Goal: Transaction & Acquisition: Obtain resource

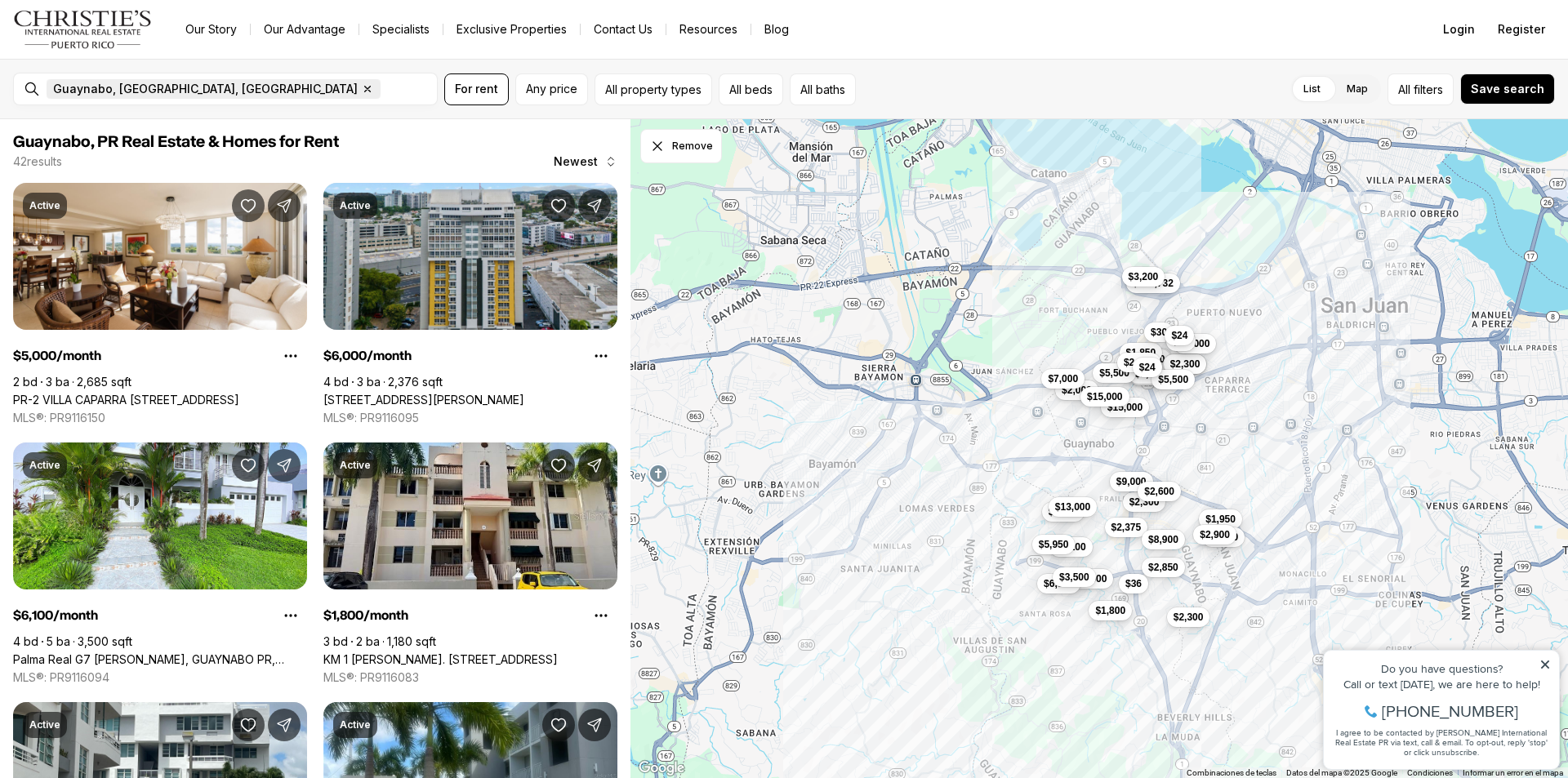
click at [361, 90] on icon "button" at bounding box center [368, 89] width 13 height 13
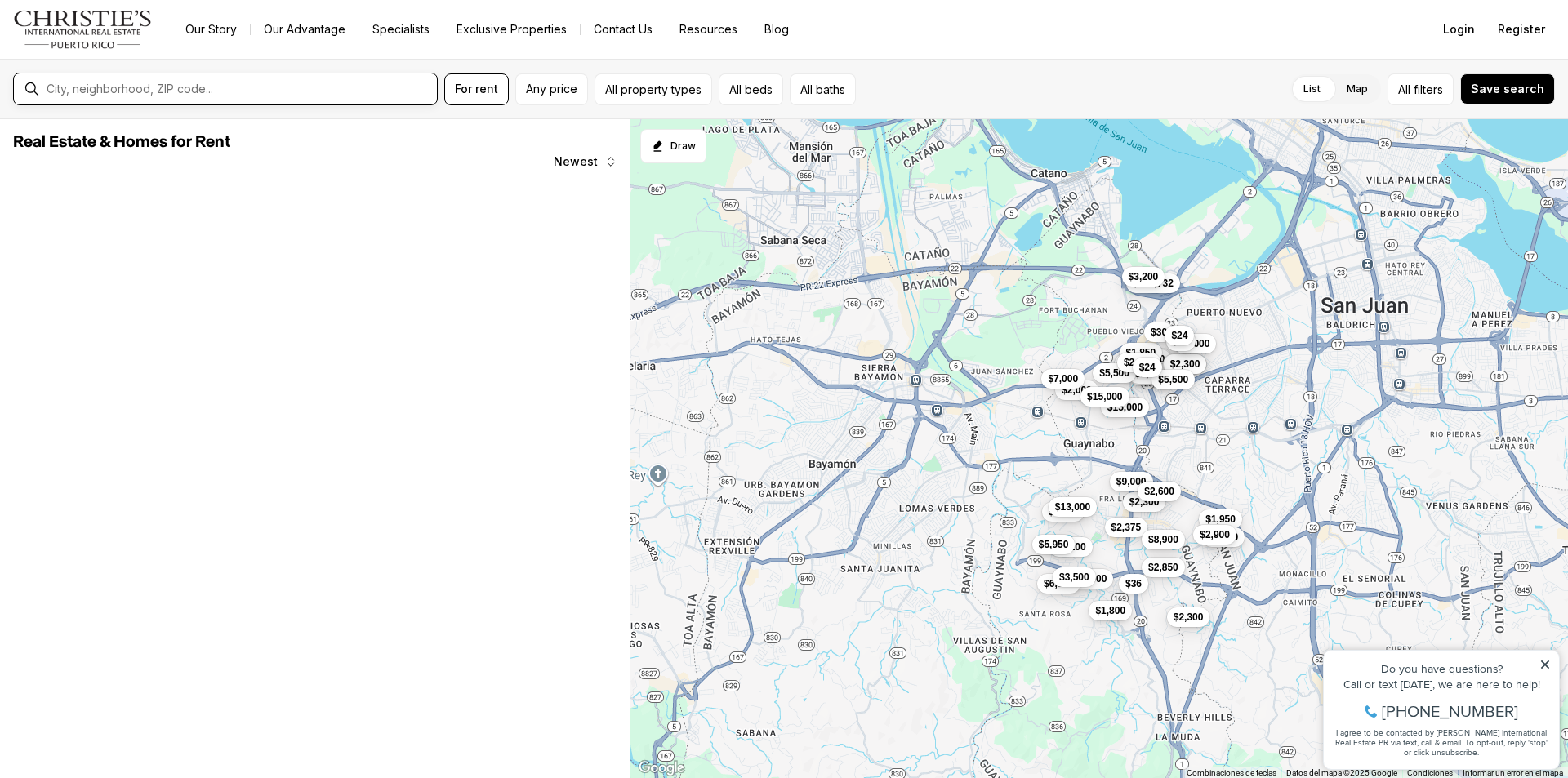
click at [160, 90] on input "text" at bounding box center [238, 89] width 384 height 13
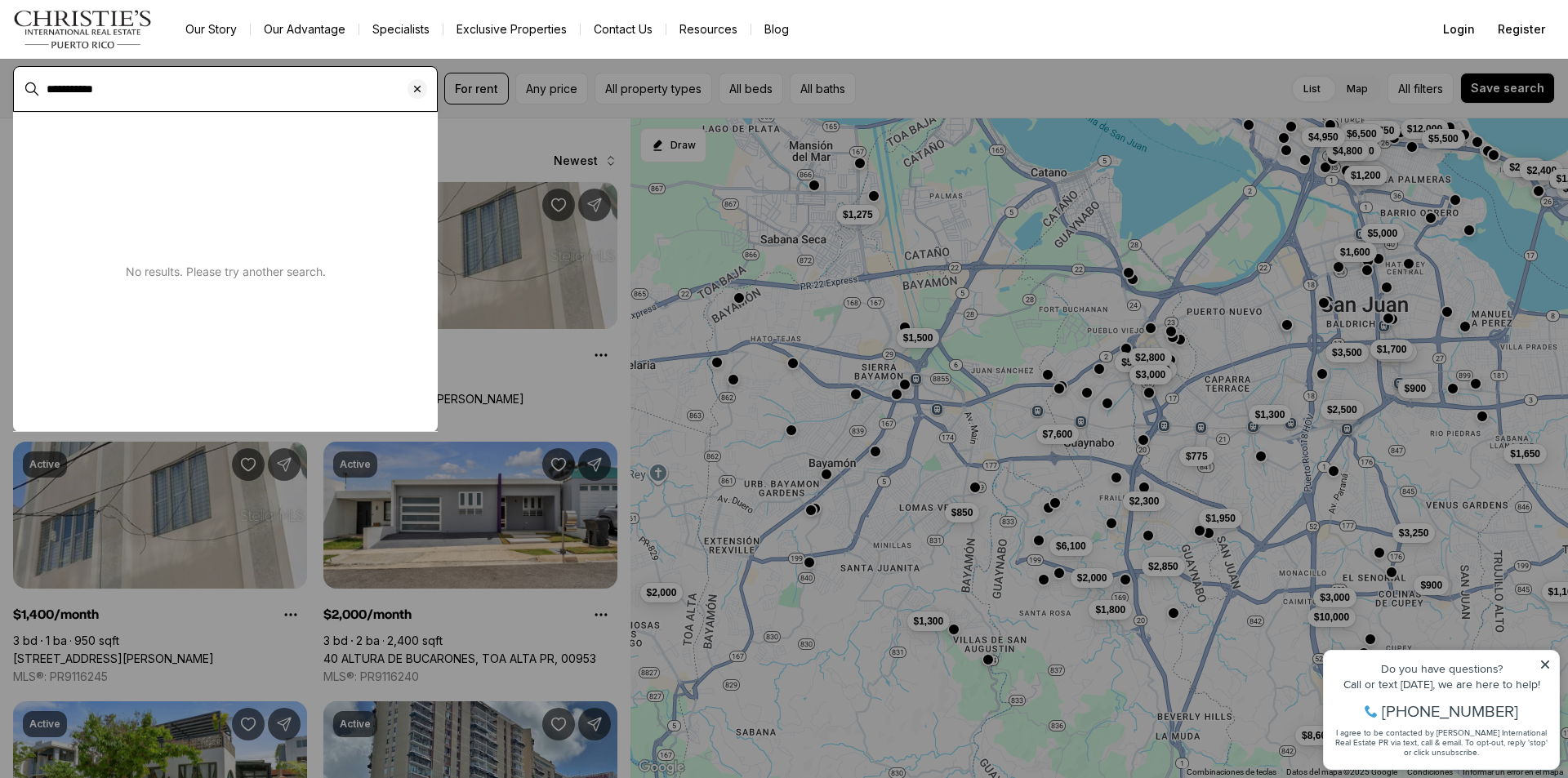
type input "**********"
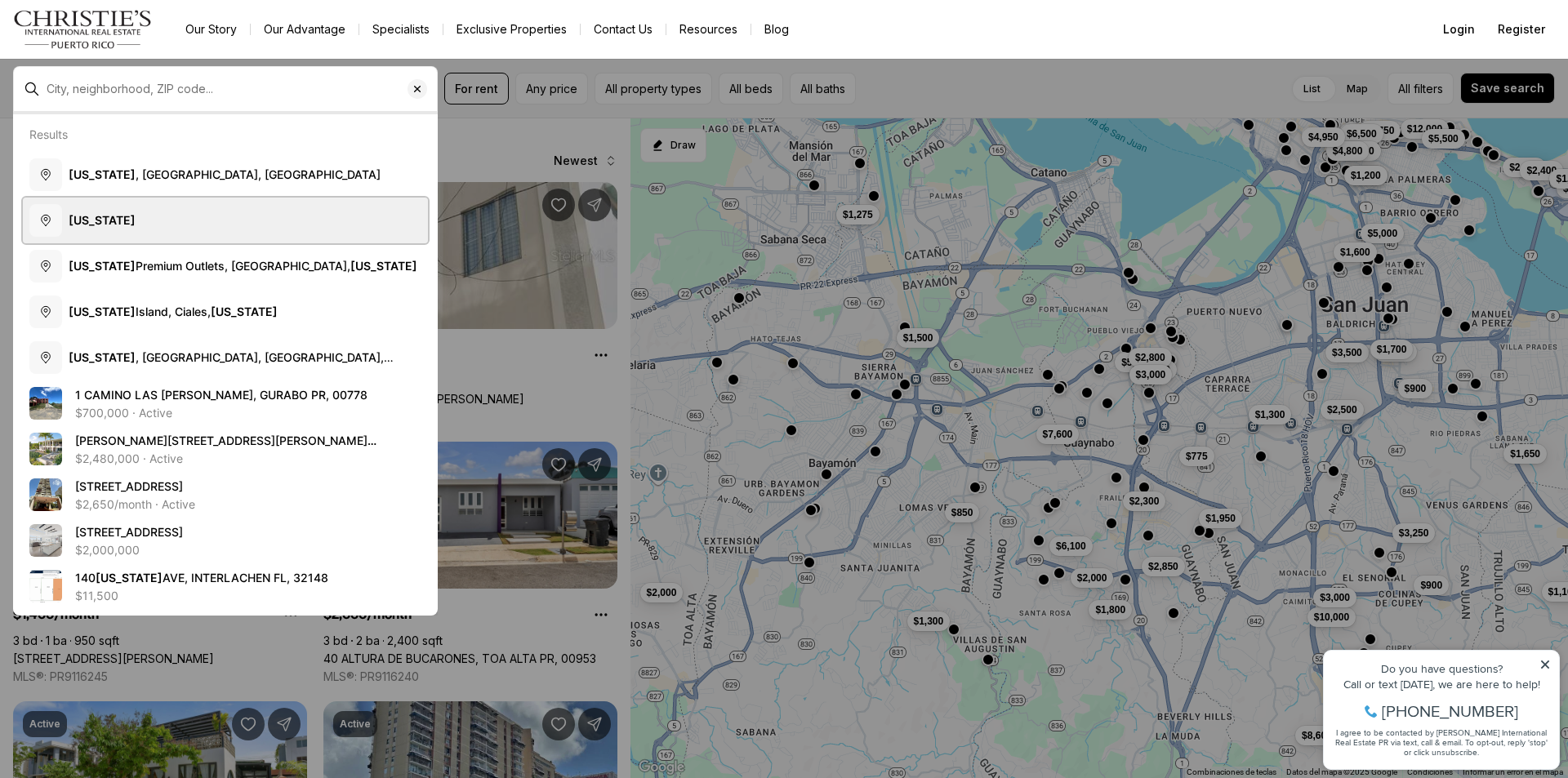
click at [110, 223] on b "[US_STATE]" at bounding box center [102, 220] width 67 height 14
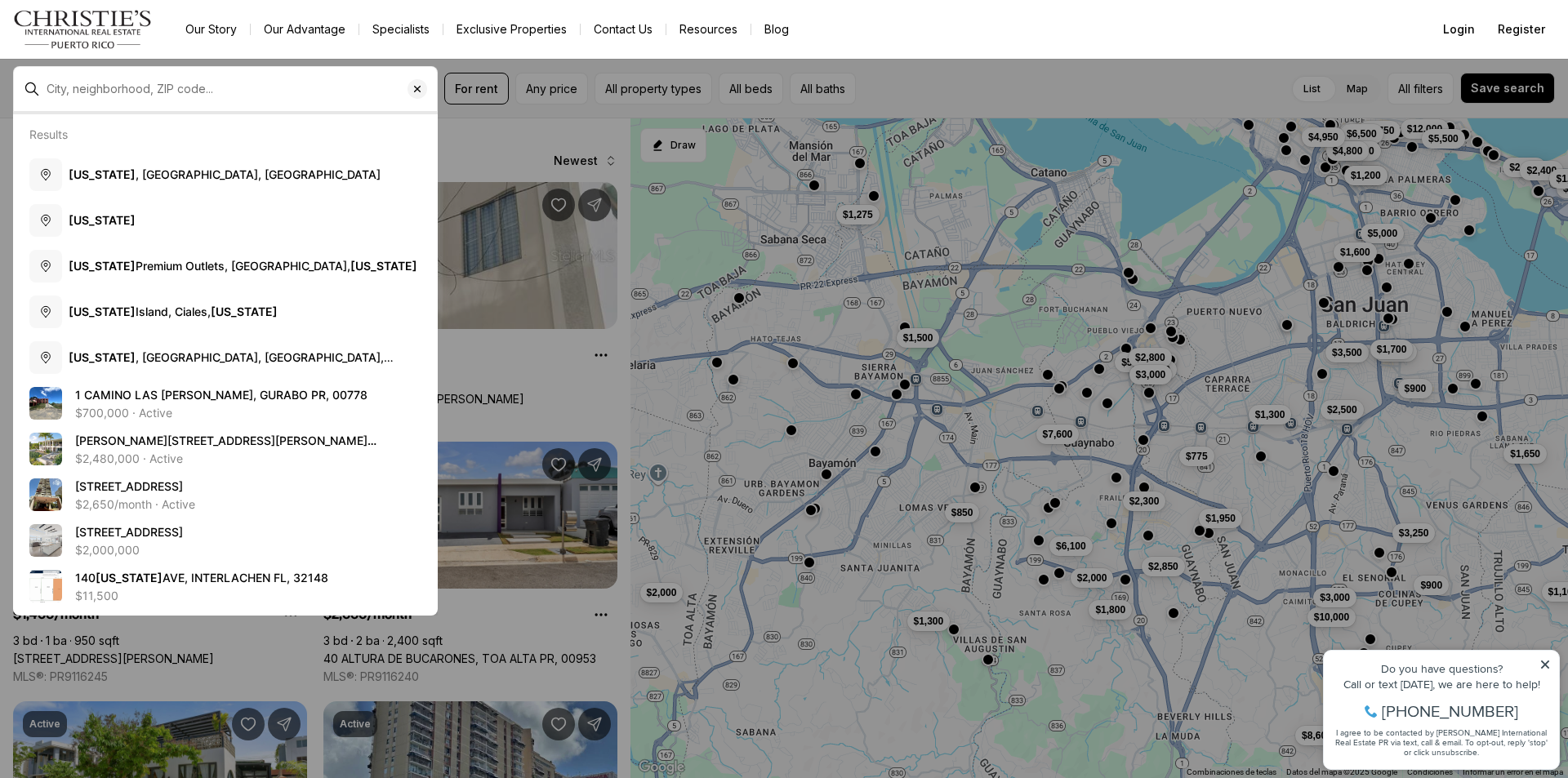
type input "**********"
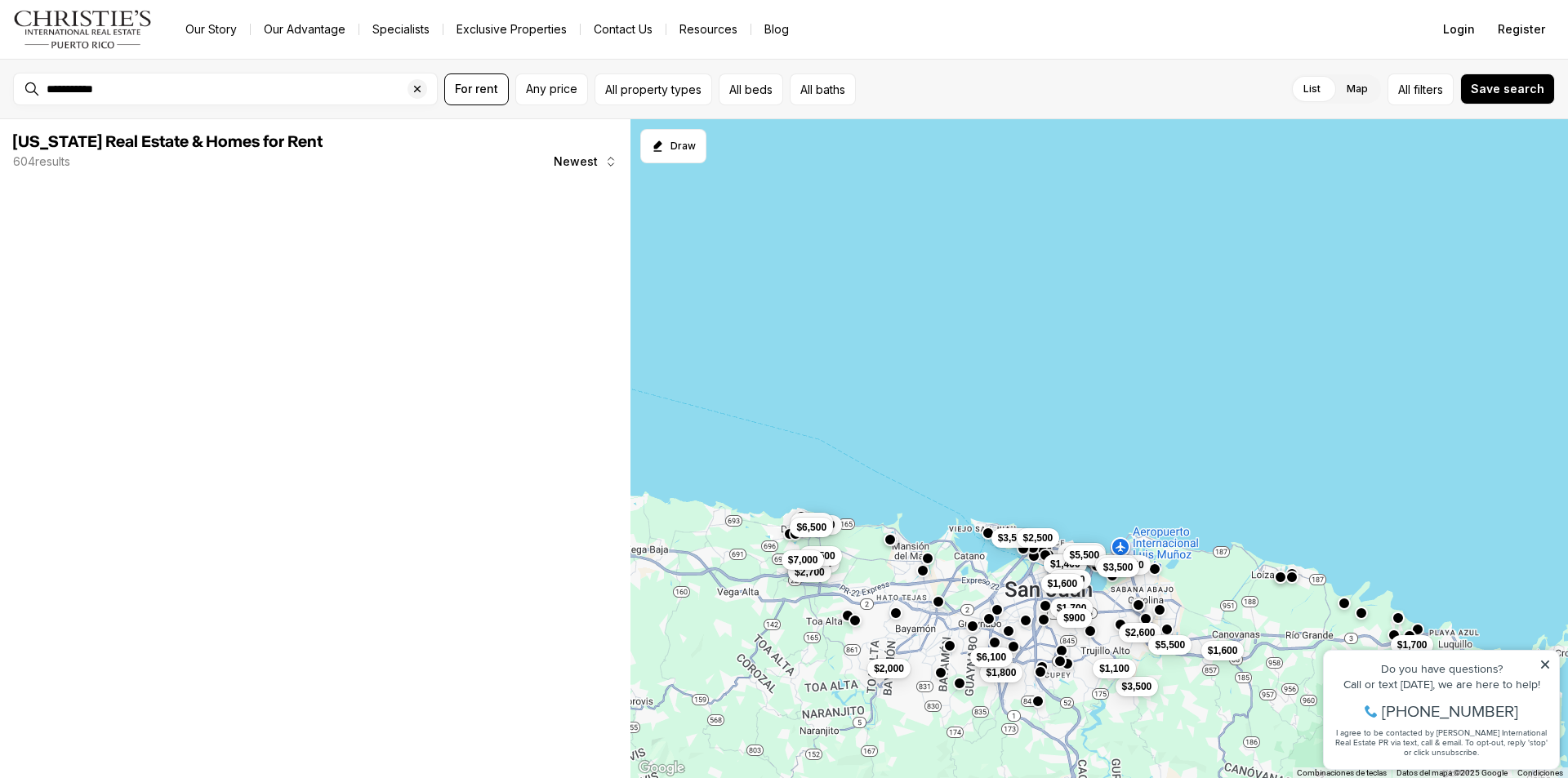
drag, startPoint x: 956, startPoint y: 680, endPoint x: 1157, endPoint y: 612, distance: 212.2
click at [1157, 612] on div "$5,000 $2,600 $3,500 $1,600 $1,100 $5,500 $1,700 $12,000 $1,200 $1,400 $5,500 $…" at bounding box center [1099, 449] width 938 height 659
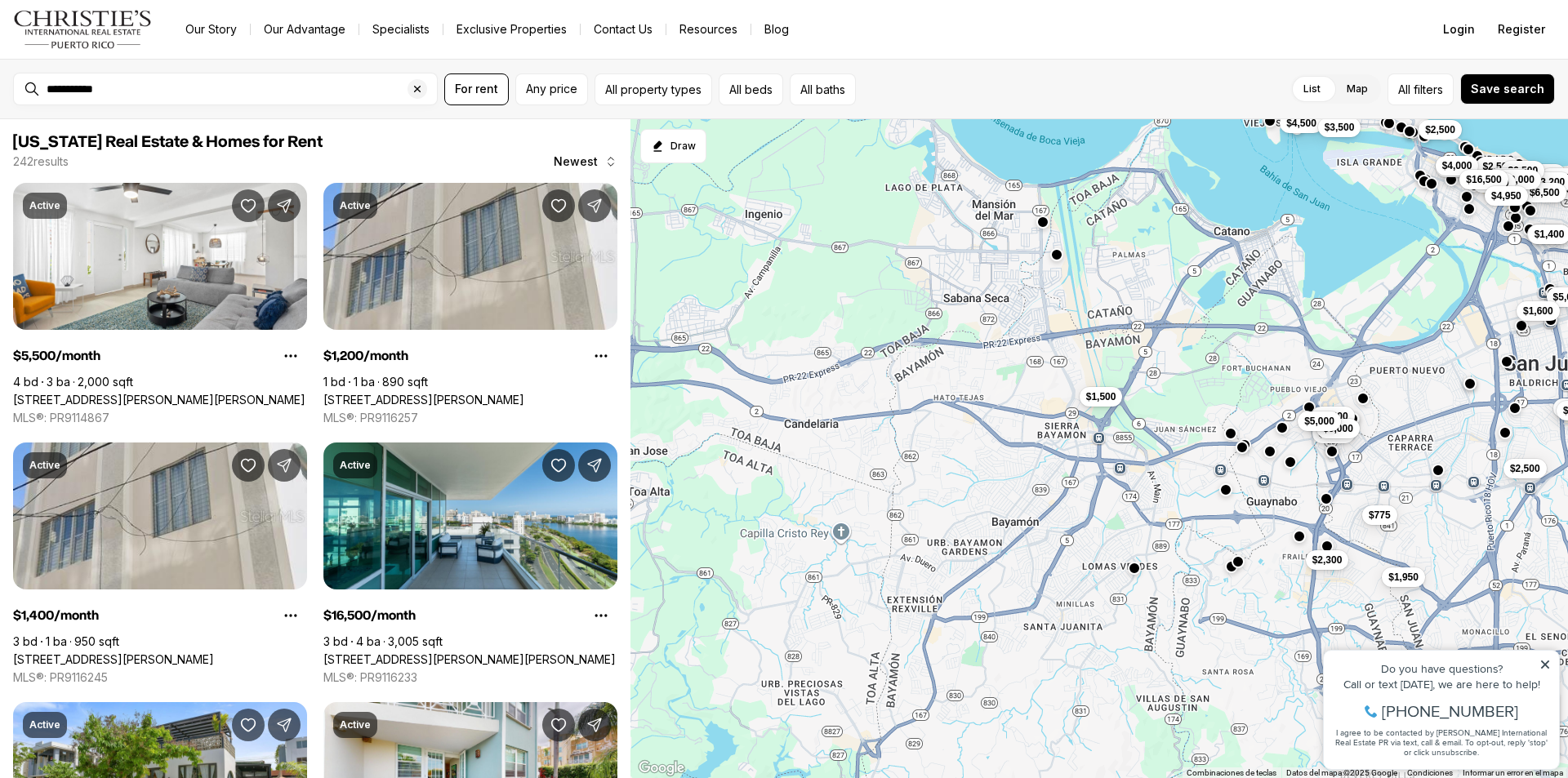
drag, startPoint x: 966, startPoint y: 623, endPoint x: 1376, endPoint y: 410, distance: 462.0
click at [1376, 410] on div "$5,000 $2,500 $2,600 $1,650 $5,500 $1,500 $1,200 $1,400 $4,250 $5,000 $1,600 $1…" at bounding box center [1099, 449] width 938 height 659
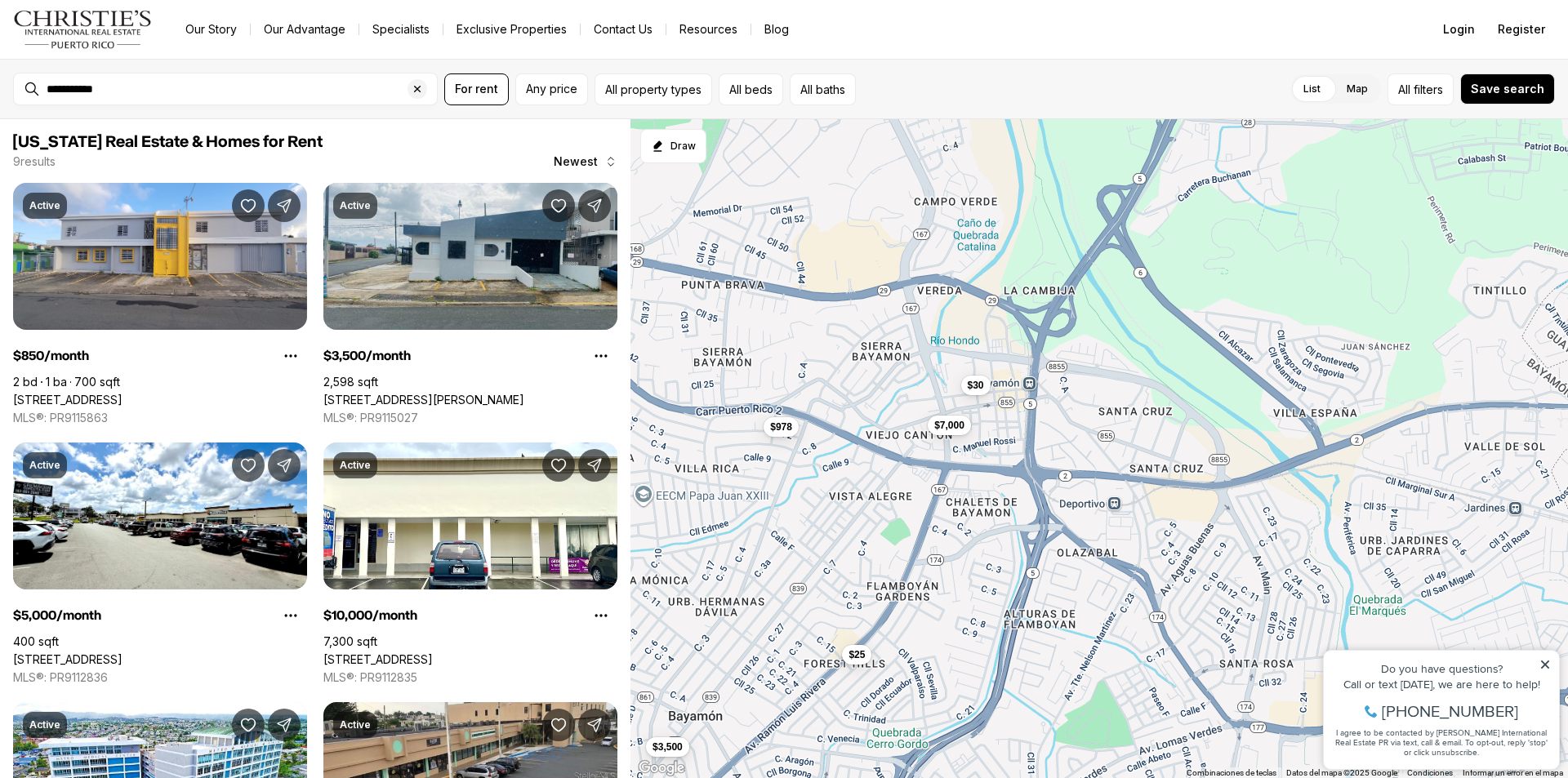
drag, startPoint x: 1126, startPoint y: 487, endPoint x: 1035, endPoint y: 639, distance: 177.2
click at [1035, 639] on div "$850 $30 $7,000 $978 $10 $25 $10,000 $5,000 $3,500" at bounding box center [1099, 449] width 938 height 659
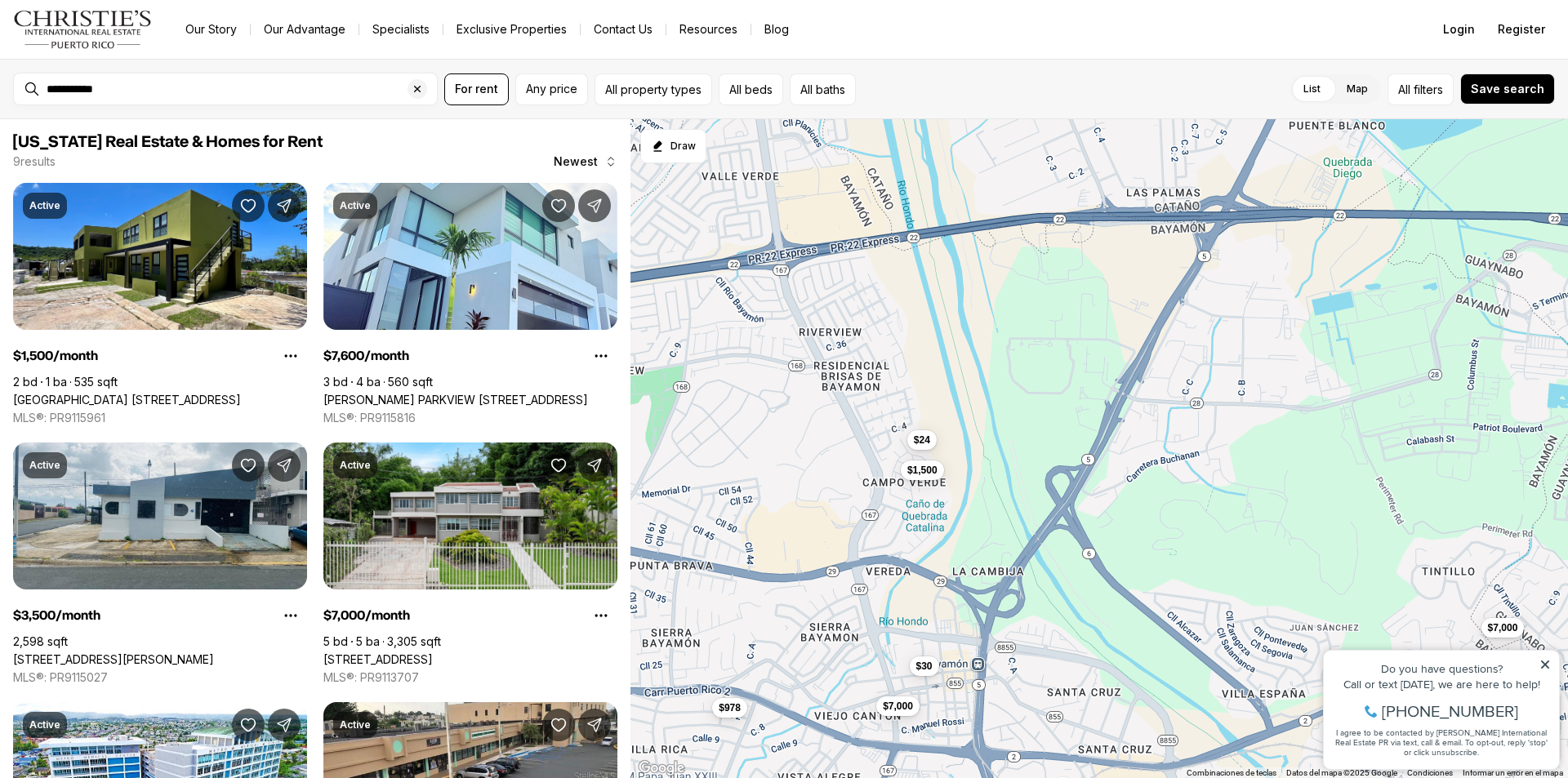
drag, startPoint x: 1058, startPoint y: 463, endPoint x: 1007, endPoint y: 734, distance: 275.8
click at [1007, 734] on div "$30 $7,000 $978 $25 $3,500 $1,500 $7,600 $7,000 $24" at bounding box center [1099, 449] width 938 height 659
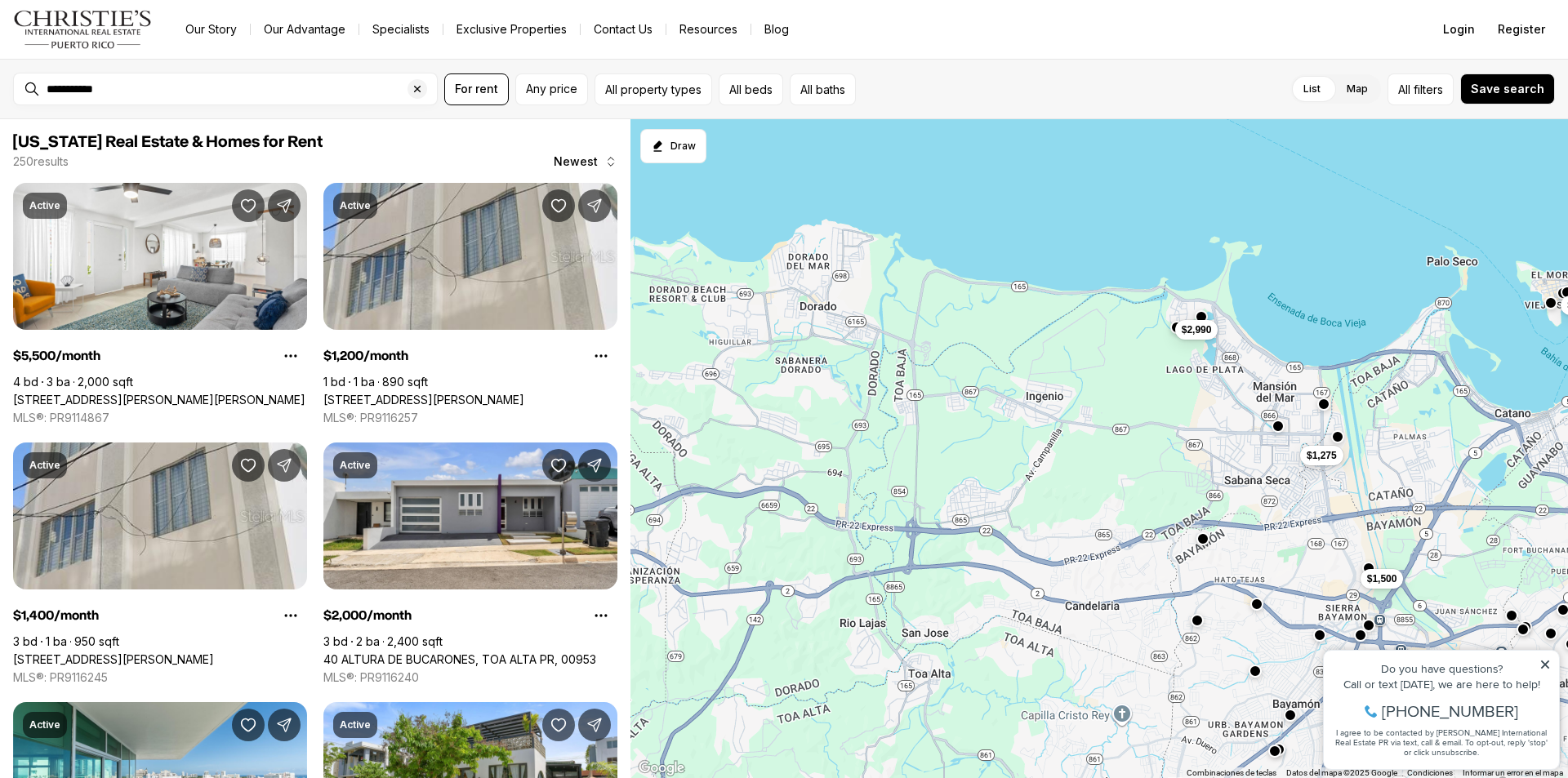
drag, startPoint x: 1011, startPoint y: 410, endPoint x: 1421, endPoint y: 467, distance: 413.9
click at [1430, 475] on div "$1,500 $5,000 $6,000 $775 $2,800 $1,275 $3,000 $5,500 $2,900 $1,400 $2,950 $900…" at bounding box center [1099, 449] width 938 height 659
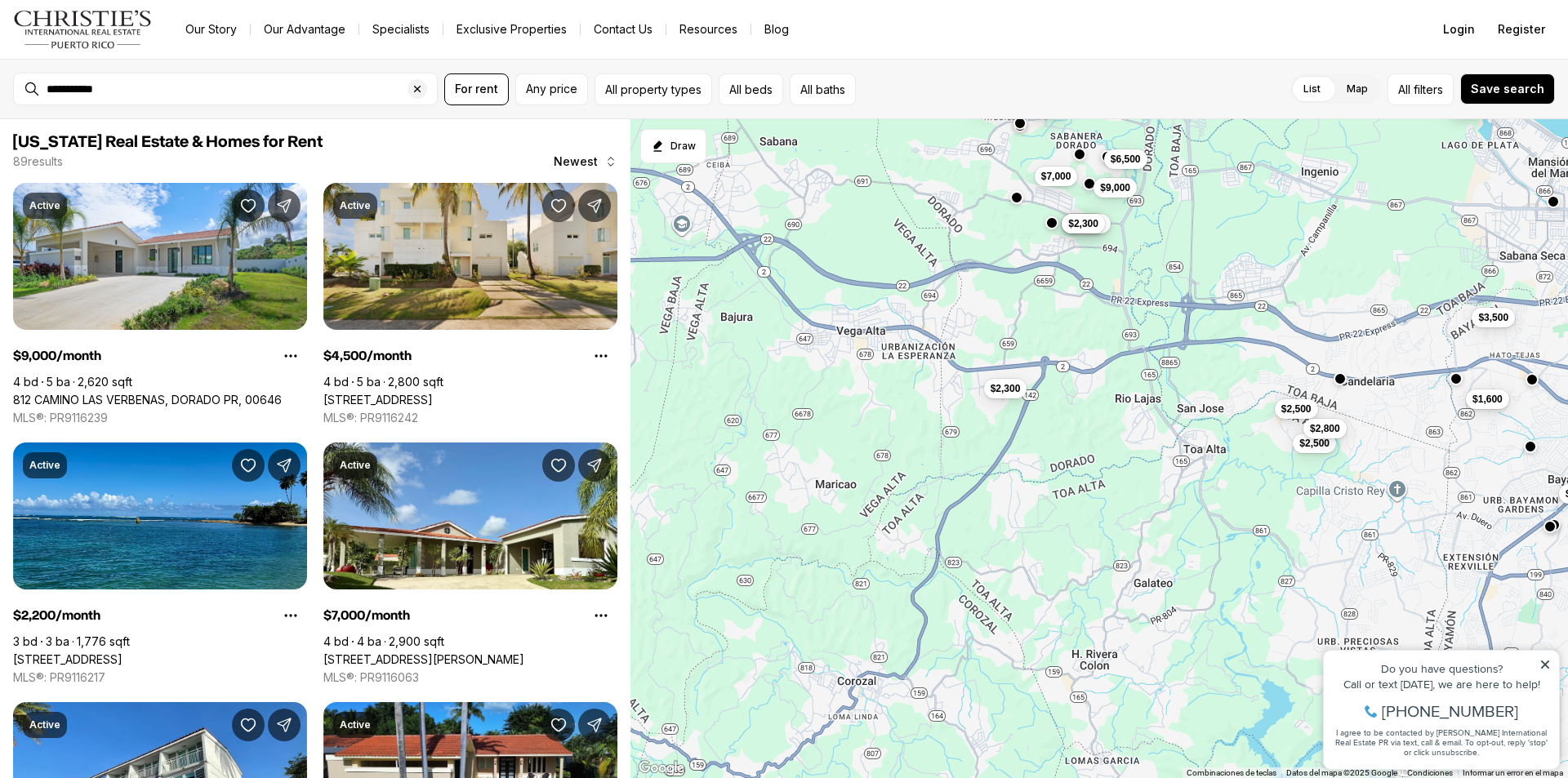
drag, startPoint x: 890, startPoint y: 467, endPoint x: 1169, endPoint y: 237, distance: 361.6
click at [1169, 237] on div "$1,500 $2,000 $1,275 $7,600 $5,500 $15,000 $1,650 $2,500 $3,500 $1,600 $7,800 $…" at bounding box center [1099, 449] width 938 height 659
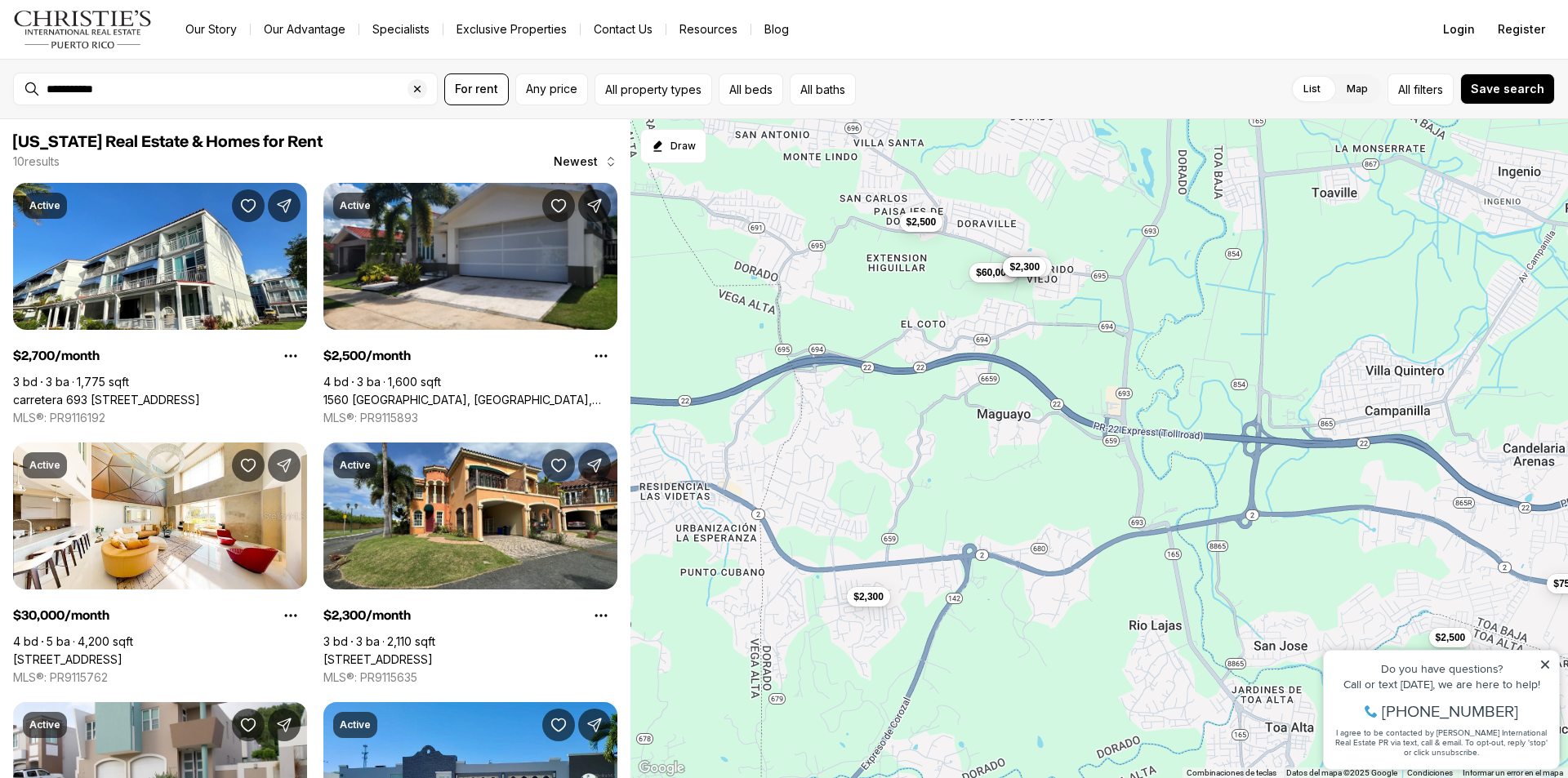
drag, startPoint x: 1153, startPoint y: 266, endPoint x: 1188, endPoint y: 355, distance: 95.6
click at [1188, 355] on div "$2,500 $2,500 $2,800 $75,000 $60,000 $2,700 $30,000 $2,300 $2,500 $2,300" at bounding box center [1099, 449] width 938 height 659
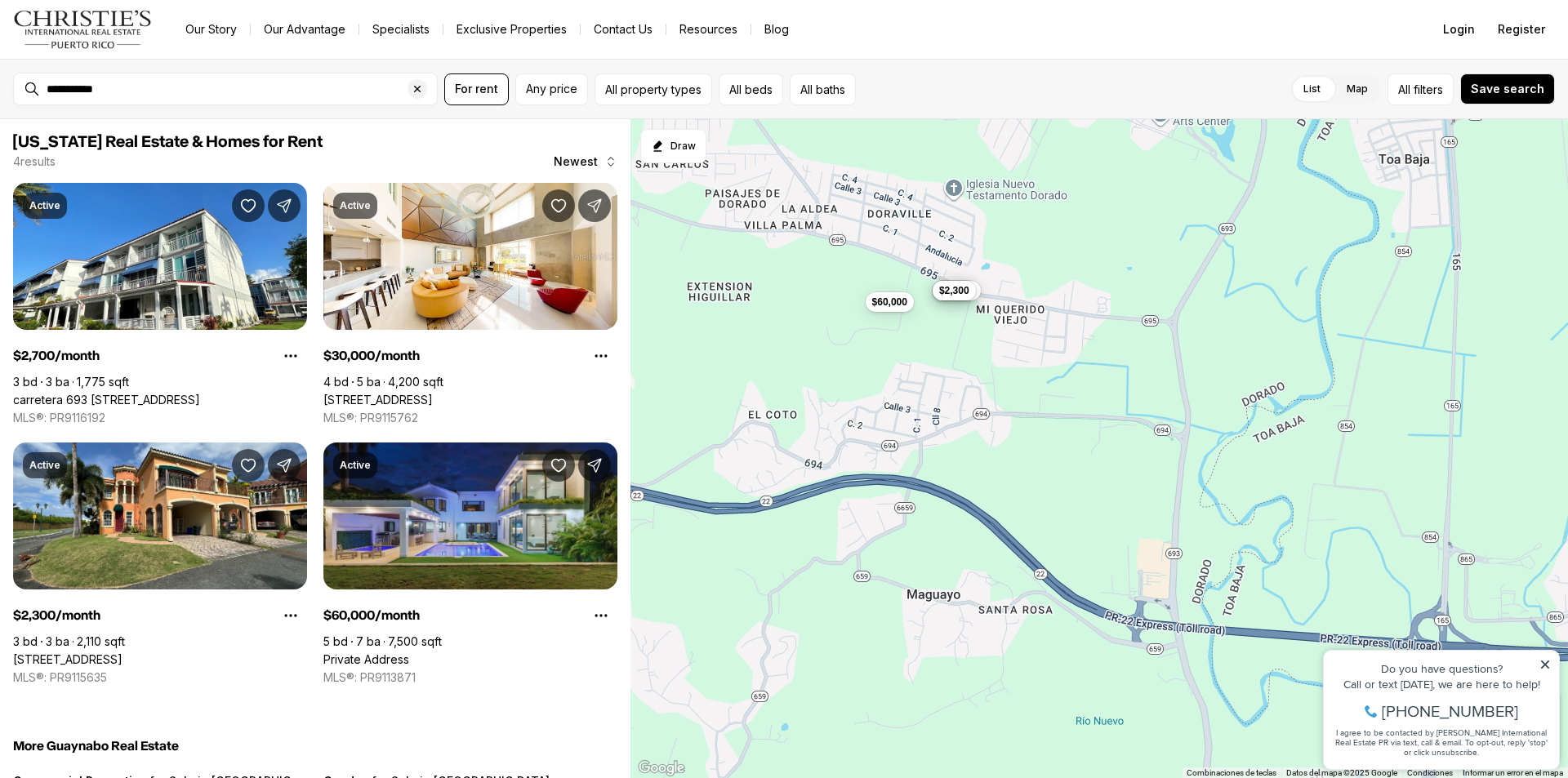
drag, startPoint x: 1101, startPoint y: 283, endPoint x: 1216, endPoint y: 388, distance: 155.7
click at [1216, 388] on div "$60,000 $2,700 $30,000 $2,300" at bounding box center [1099, 449] width 938 height 659
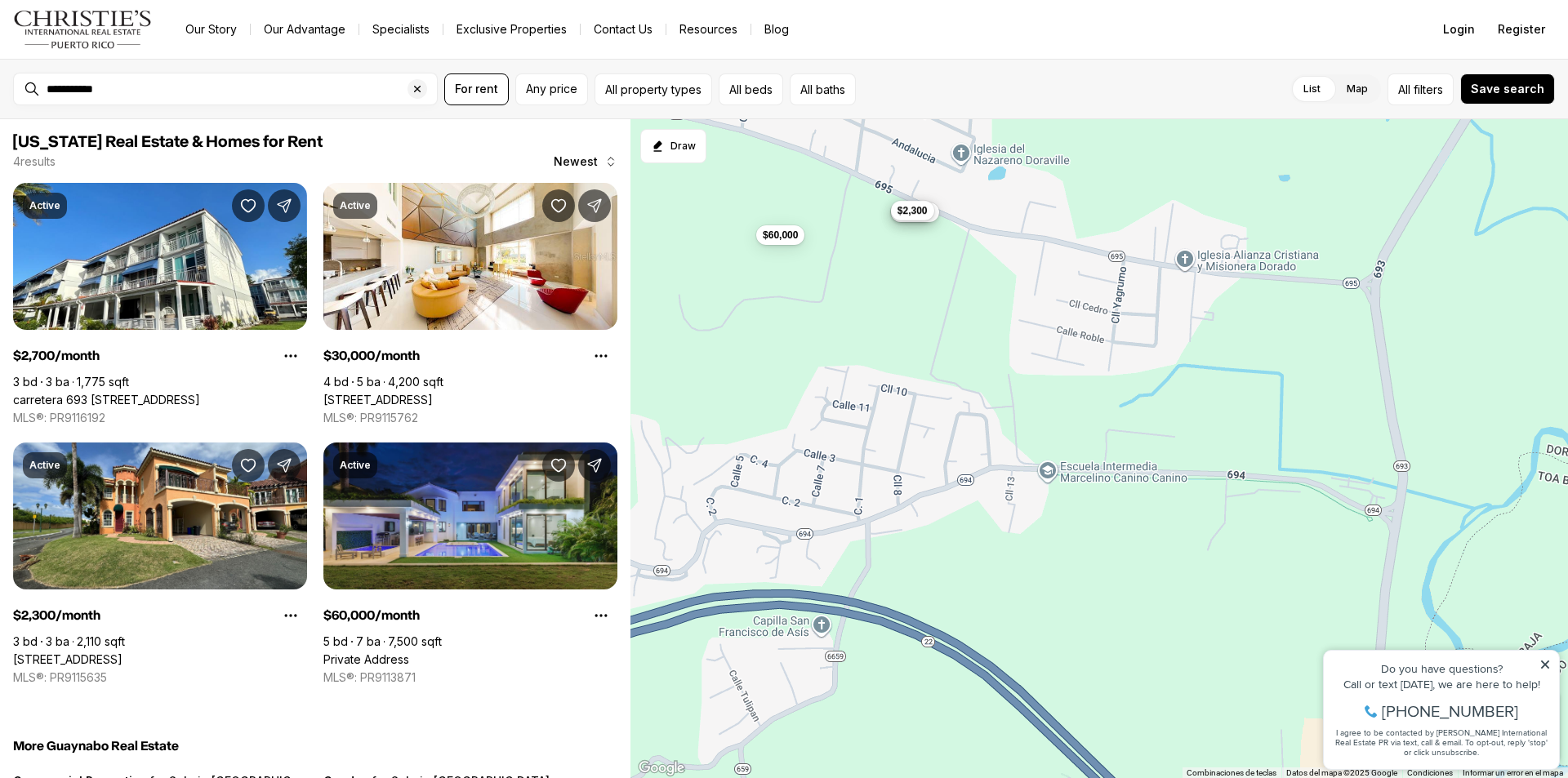
click at [921, 218] on button "$2,300" at bounding box center [913, 211] width 43 height 20
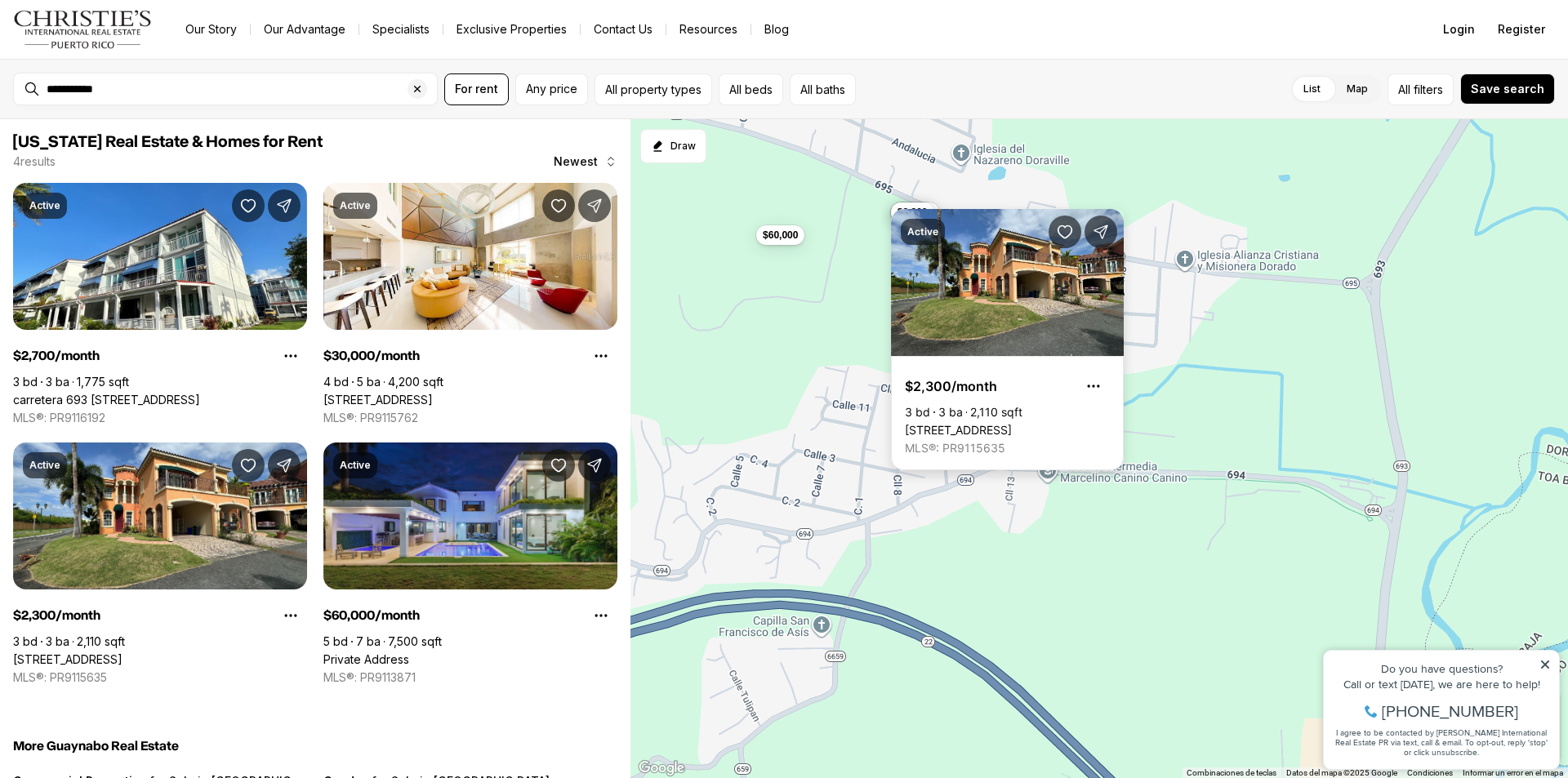
click at [937, 218] on div "Active $2,300/month 3 bd 3 ba 2,110 sqft [STREET_ADDRESS] MLS®: PR9115635" at bounding box center [1007, 340] width 233 height 262
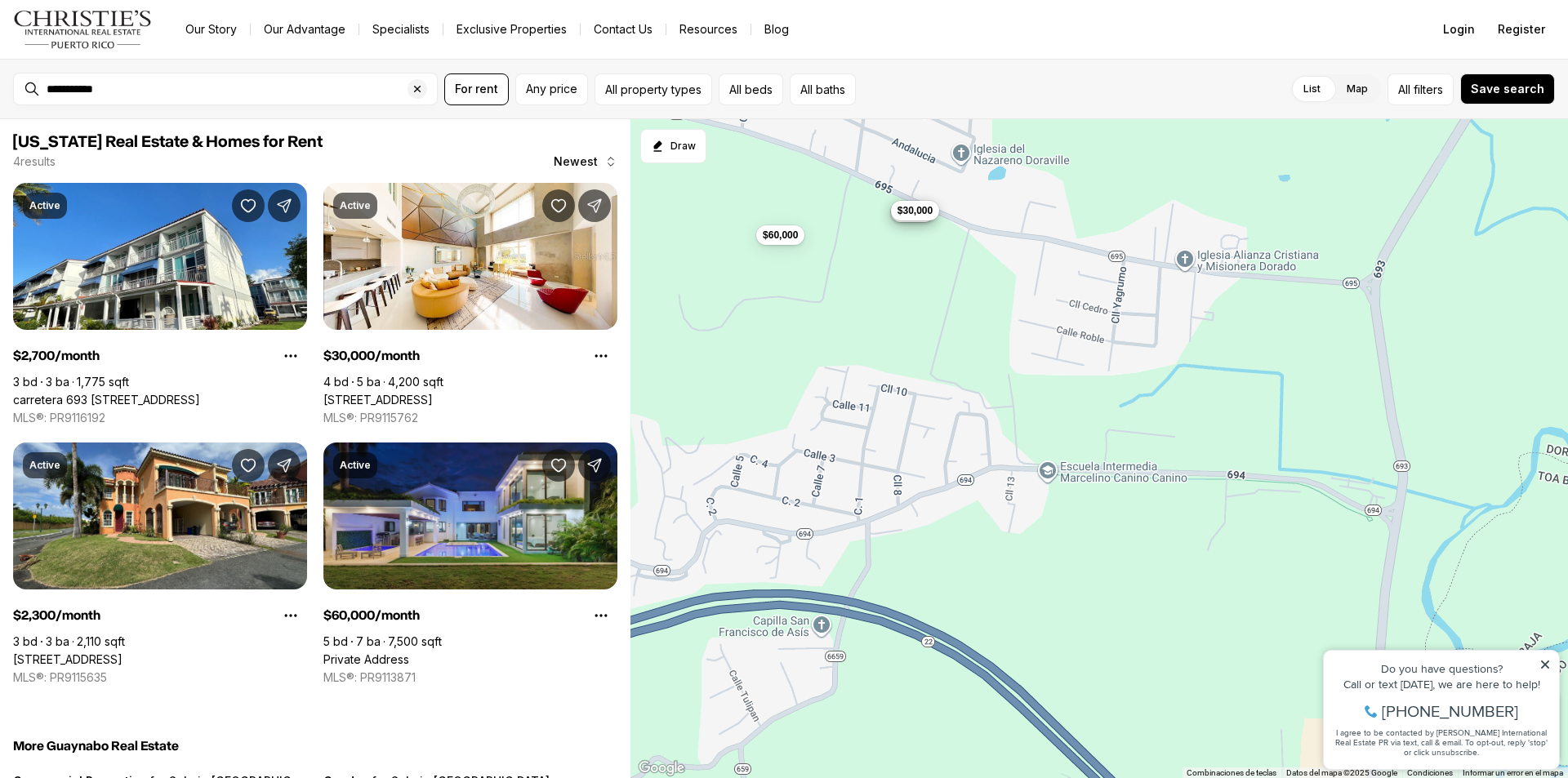
click at [929, 217] on span "$30,000" at bounding box center [914, 211] width 35 height 13
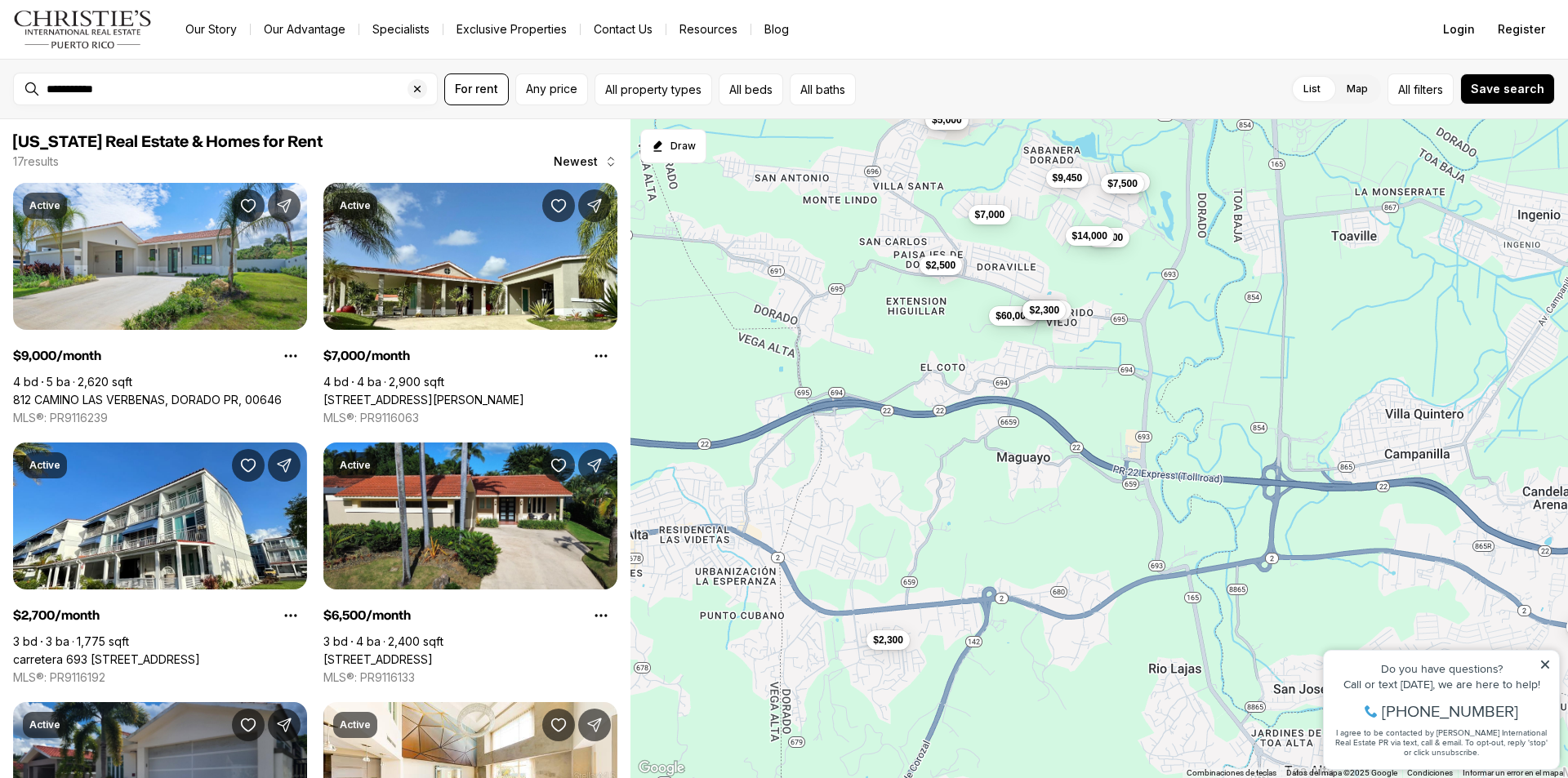
drag, startPoint x: 917, startPoint y: 296, endPoint x: 1096, endPoint y: 231, distance: 190.4
click at [1095, 234] on div "$60,000 $2,700 $30,000 $2,300 $9,000 $7,000 $6,500 $2,500 $2,800 $2,300 $4,500 …" at bounding box center [1099, 449] width 938 height 659
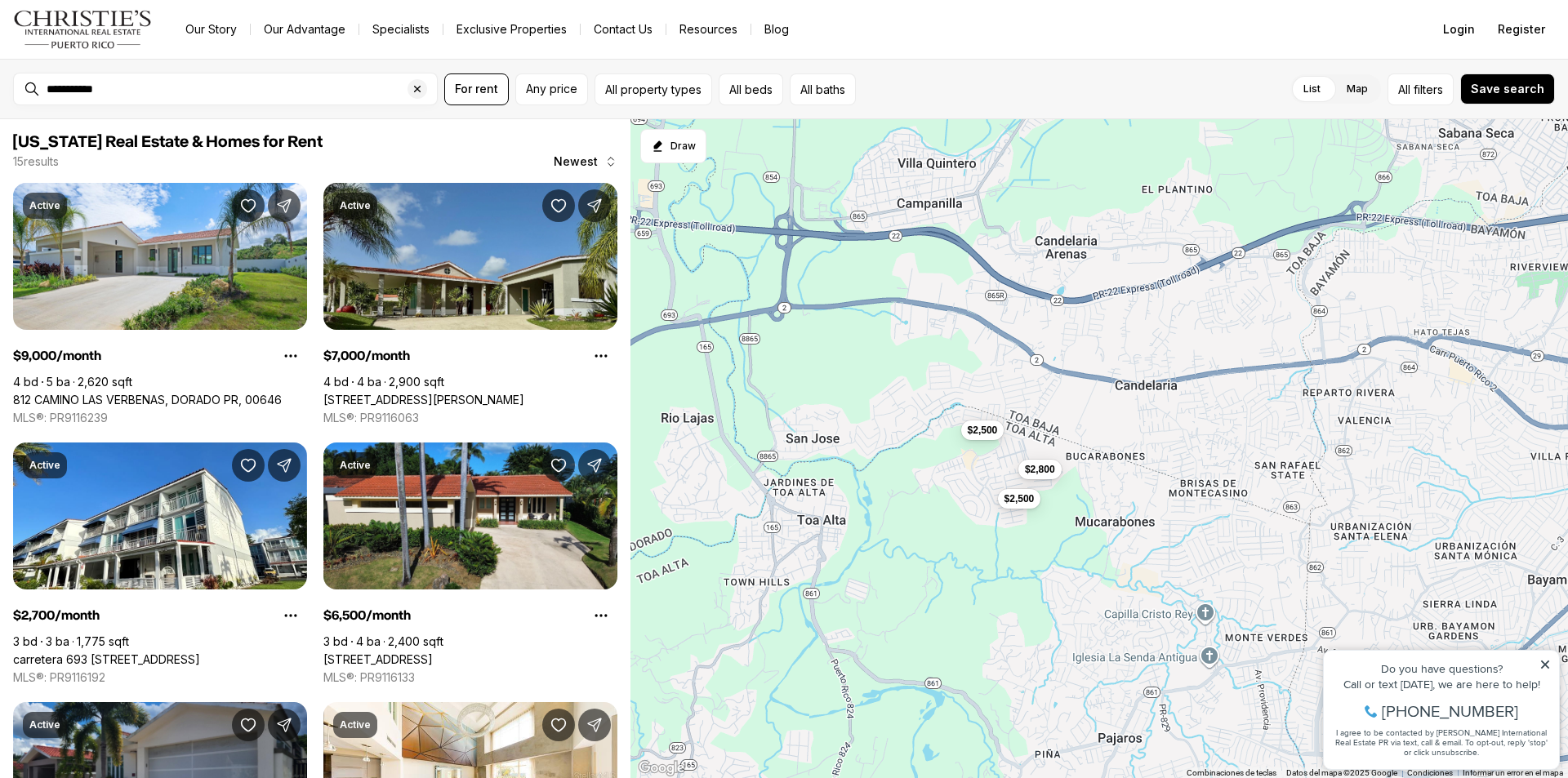
drag, startPoint x: 1115, startPoint y: 518, endPoint x: 550, endPoint y: 405, distance: 576.2
click at [588, 389] on div "[US_STATE] Real Estate & Homes for Rent 15 results Newest Active $9,000/month 4…" at bounding box center [784, 448] width 1568 height 658
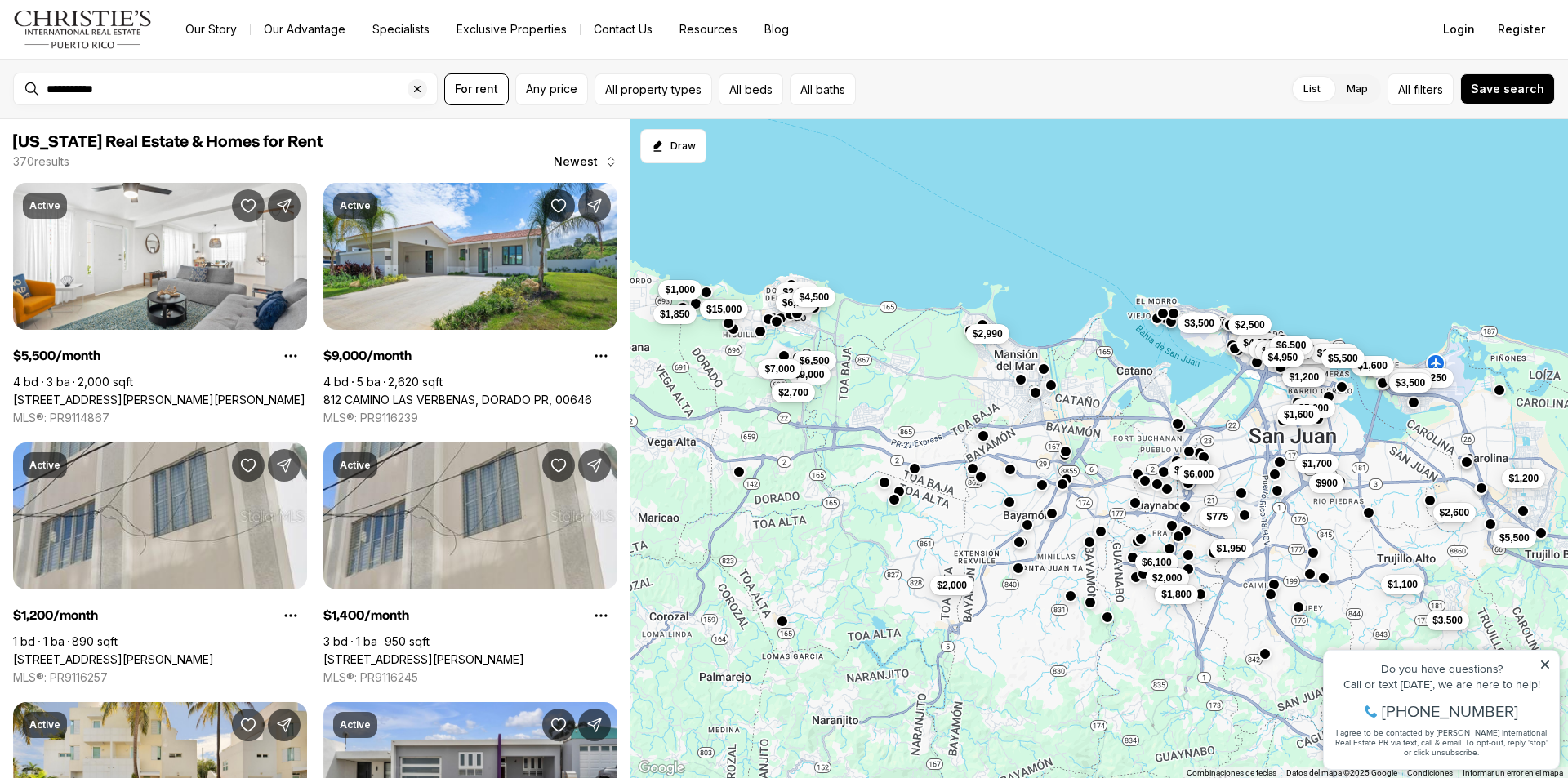
click at [787, 624] on button "button" at bounding box center [782, 621] width 13 height 13
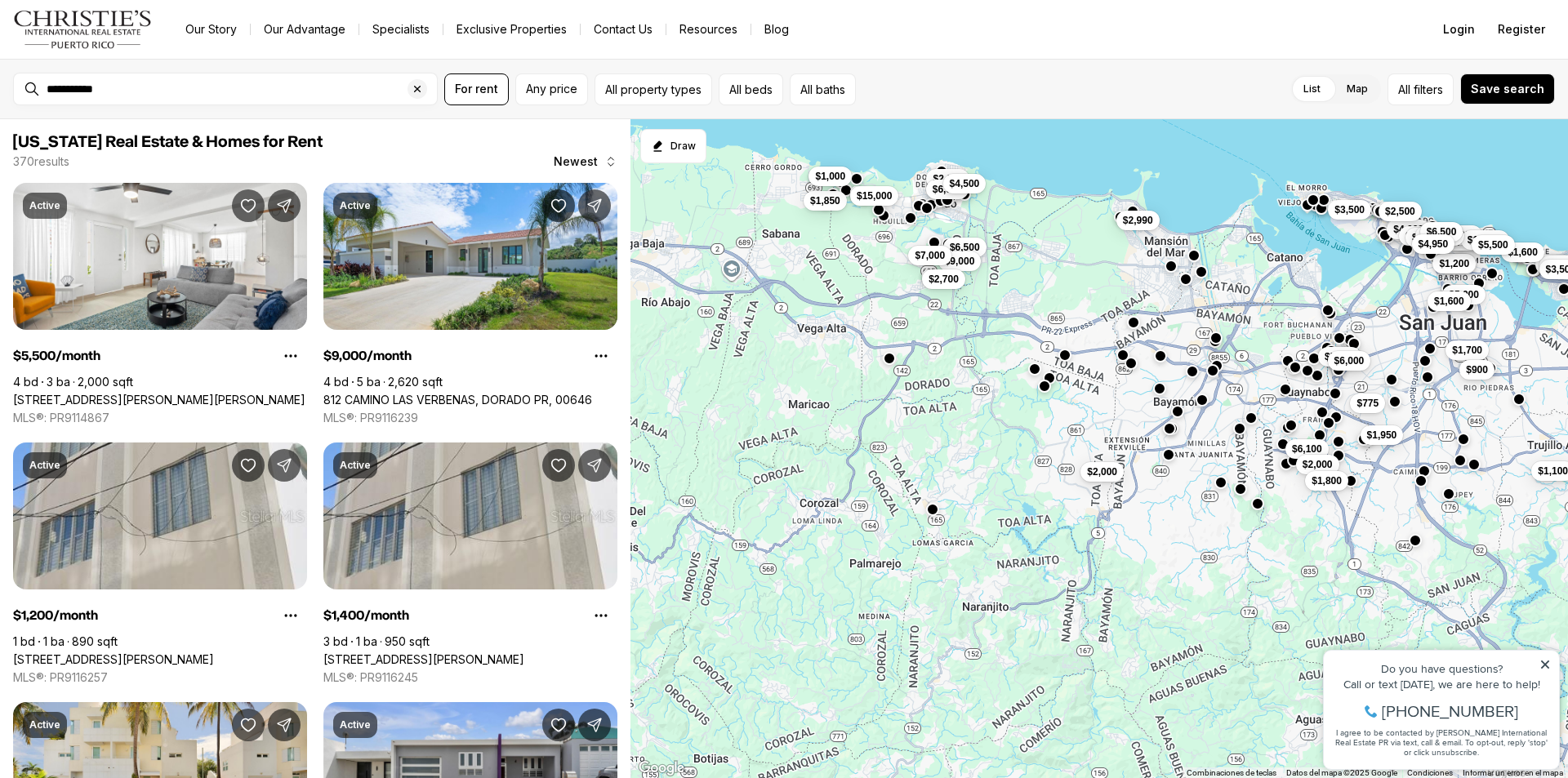
drag, startPoint x: 748, startPoint y: 679, endPoint x: 899, endPoint y: 563, distance: 190.4
click at [899, 563] on div "$5,000 $3,500 $1,950 $6,000 $775 $4,000 $2,500 $2,000 $6,500 $2,990 $9,000 $6,1…" at bounding box center [1099, 449] width 938 height 659
click at [889, 362] on button "button" at bounding box center [889, 357] width 13 height 13
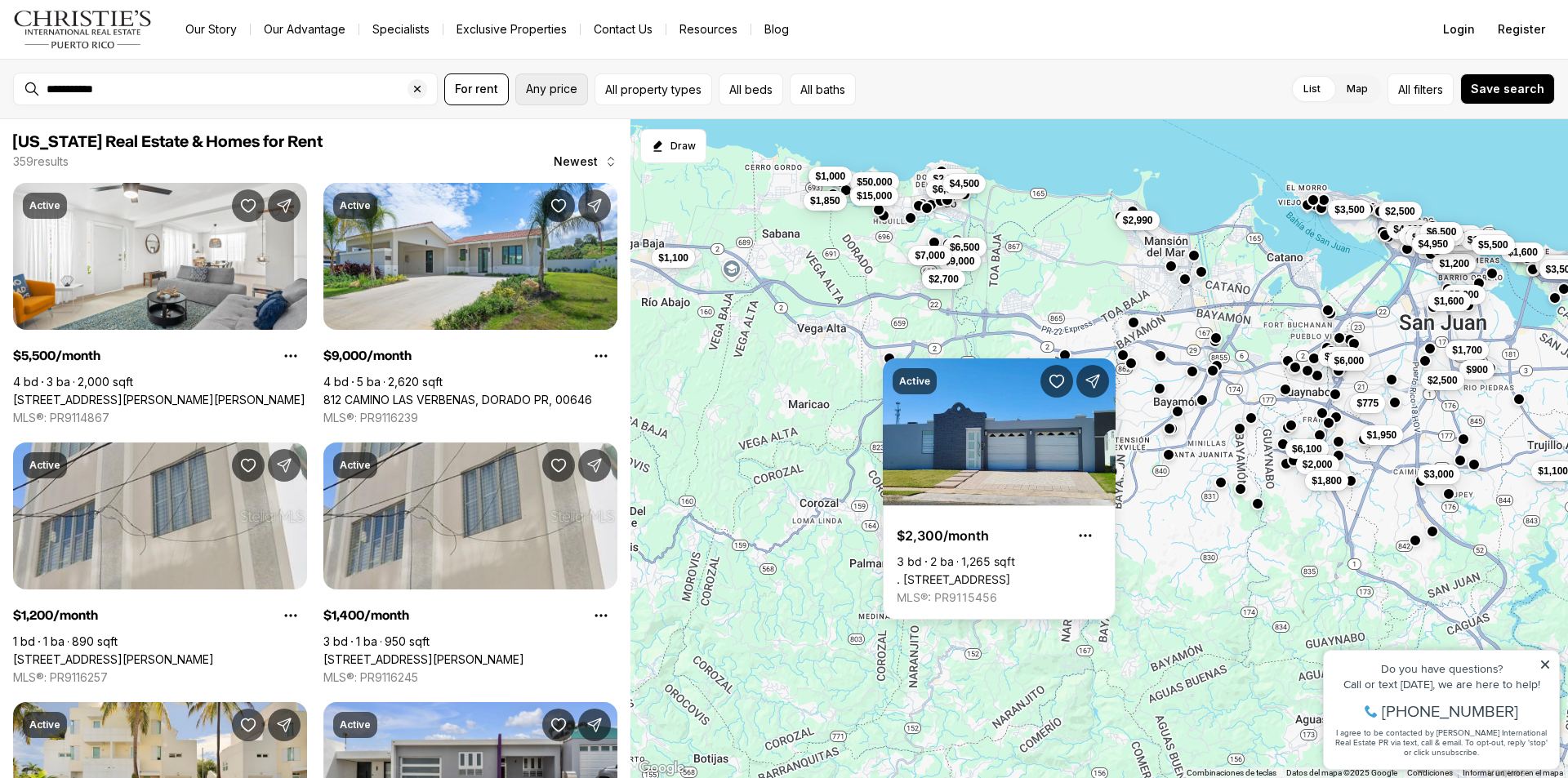
click at [565, 75] on button "Any price" at bounding box center [551, 89] width 72 height 32
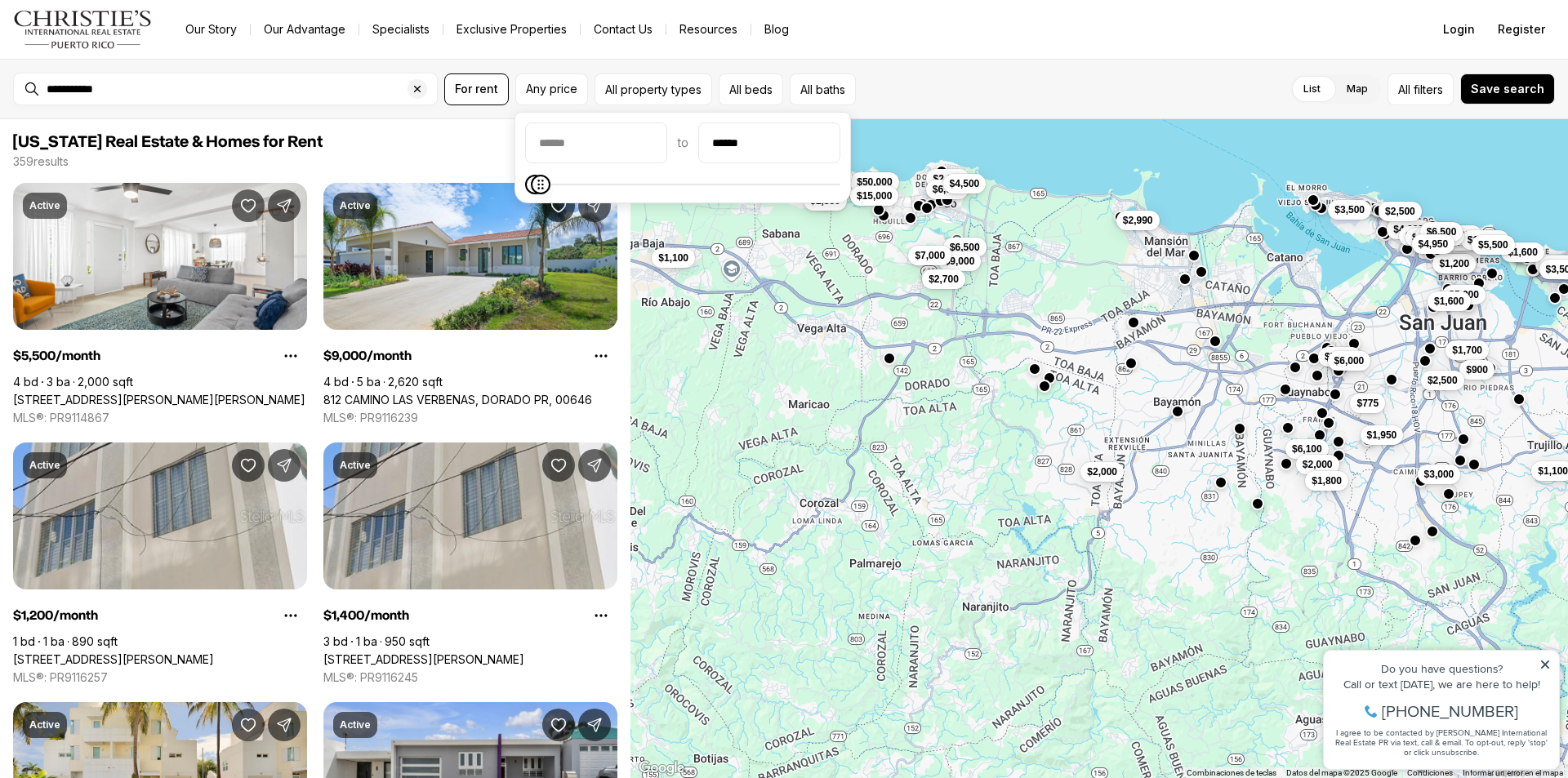
type input "******"
click at [532, 191] on icon "Maximum" at bounding box center [538, 184] width 13 height 13
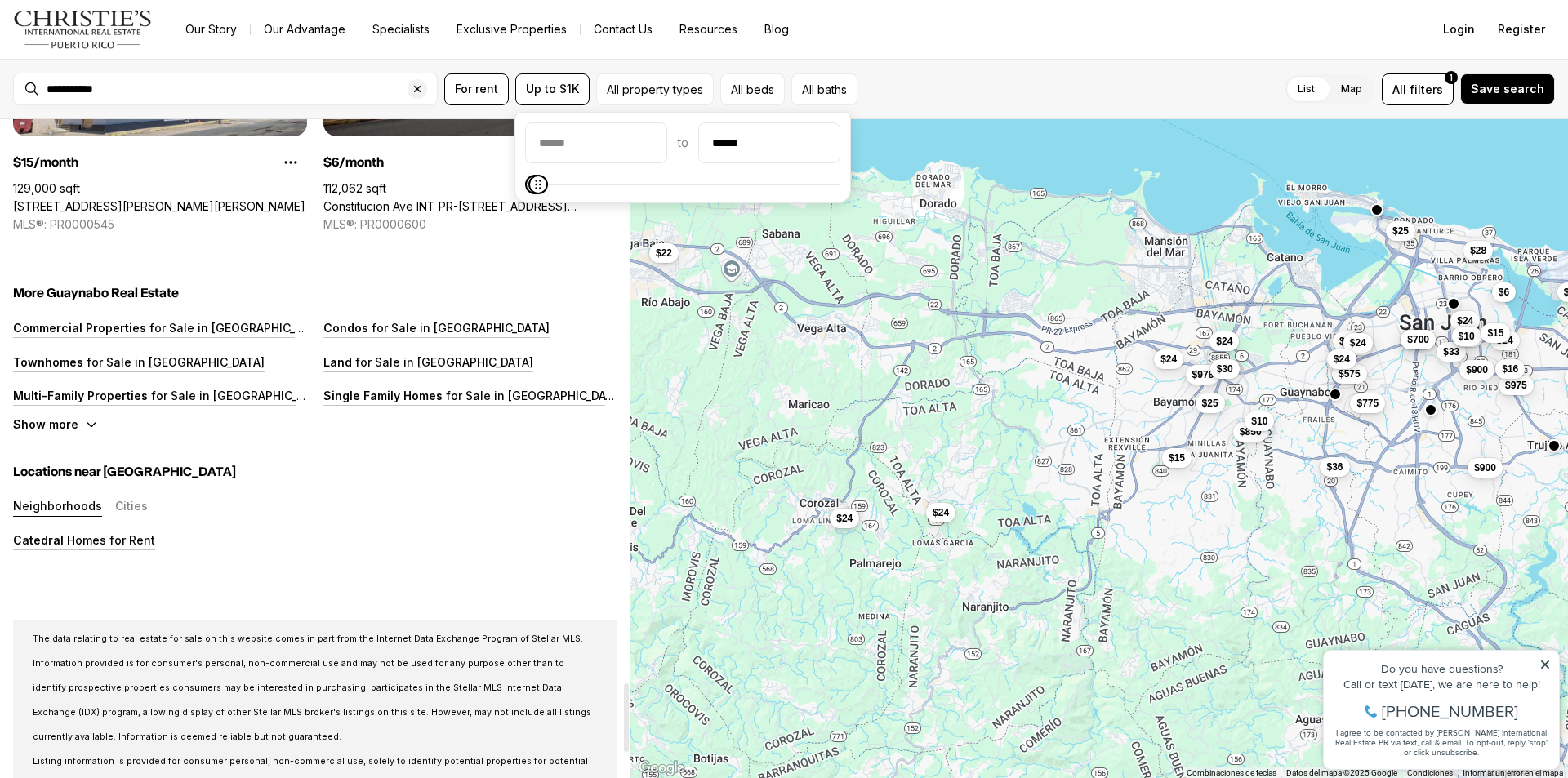
scroll to position [5387, 0]
